Goal: Task Accomplishment & Management: Use online tool/utility

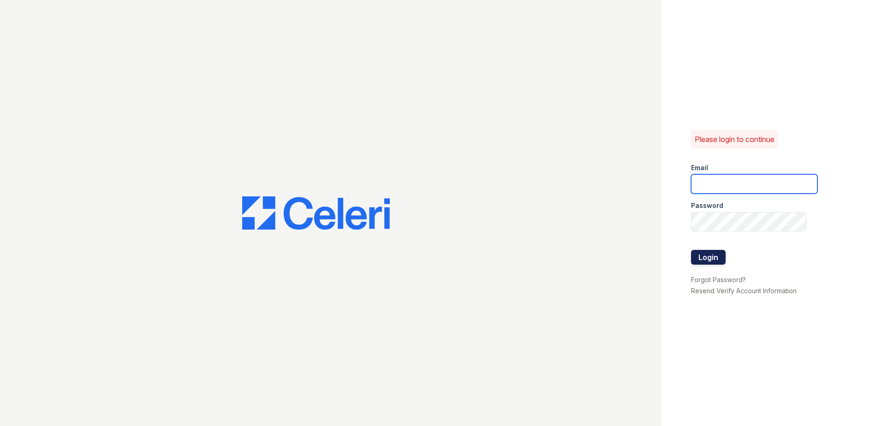
type input "[EMAIL_ADDRESS][DOMAIN_NAME]"
click at [712, 264] on button "Login" at bounding box center [708, 257] width 35 height 15
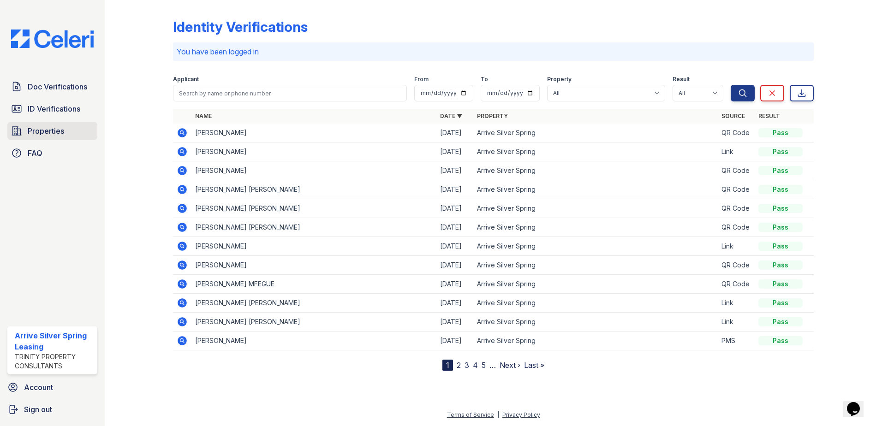
click at [42, 130] on span "Properties" at bounding box center [46, 130] width 36 height 11
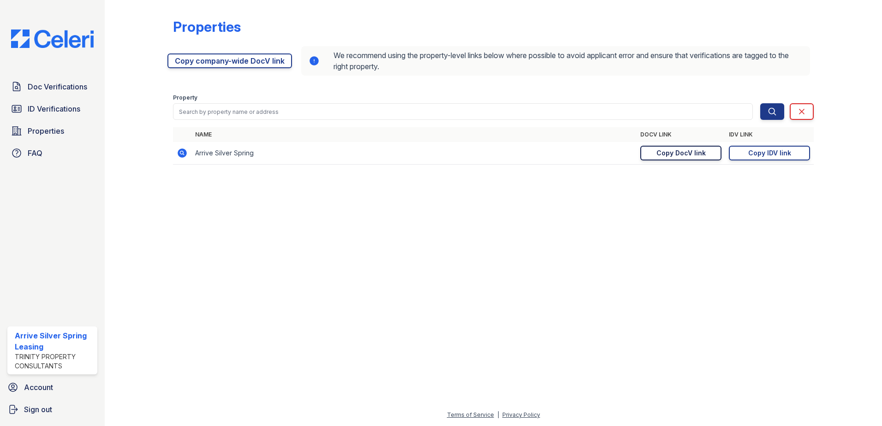
click at [689, 154] on div "Copy DocV link" at bounding box center [680, 152] width 49 height 9
click at [52, 93] on link "Doc Verifications" at bounding box center [52, 86] width 90 height 18
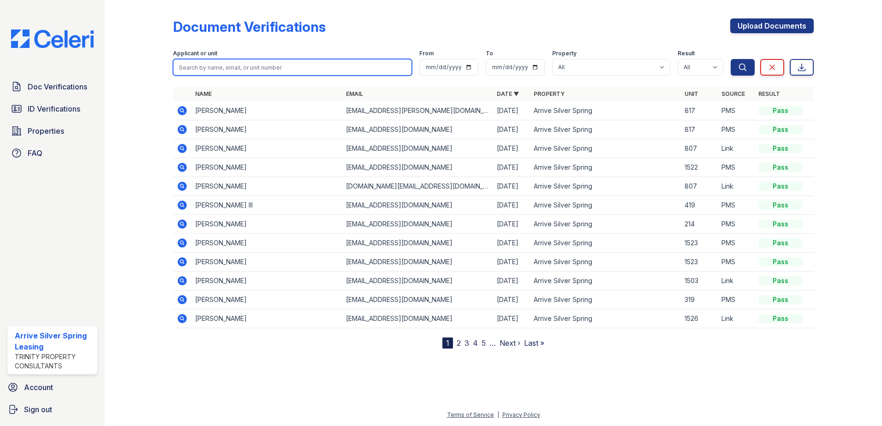
click at [204, 74] on input "search" at bounding box center [292, 67] width 239 height 17
